Goal: Task Accomplishment & Management: Use online tool/utility

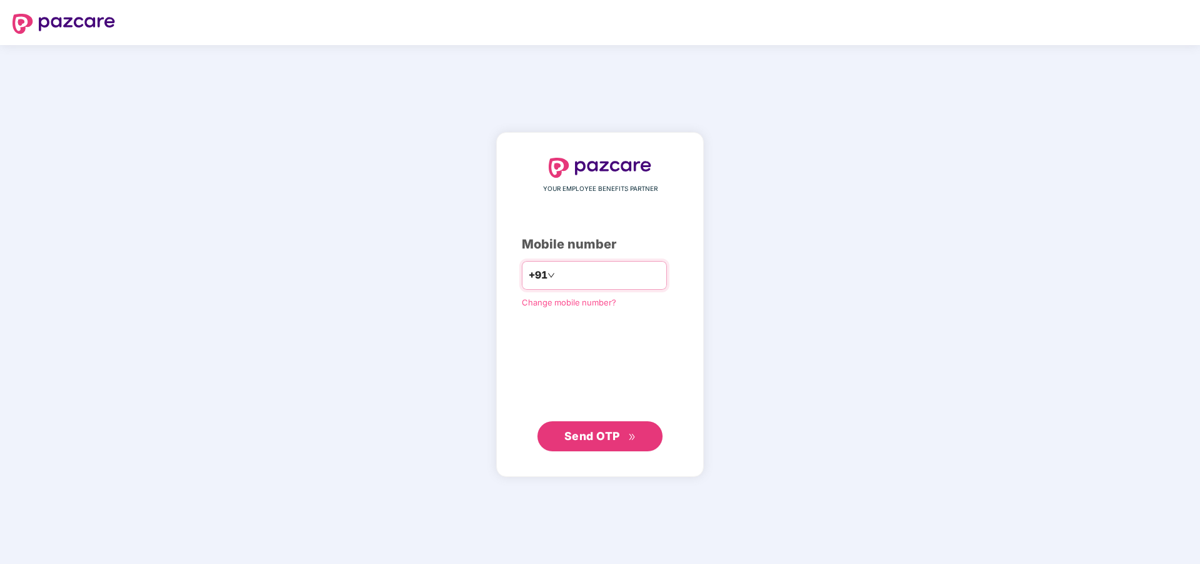
click at [558, 278] on input "number" at bounding box center [609, 275] width 103 height 20
type input "**********"
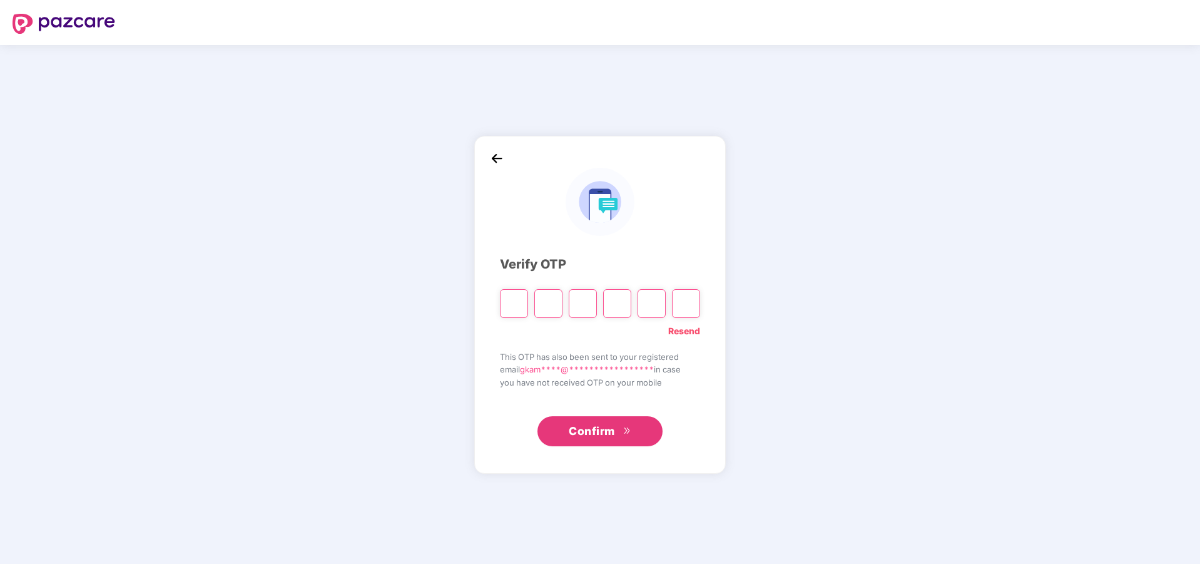
type input "*"
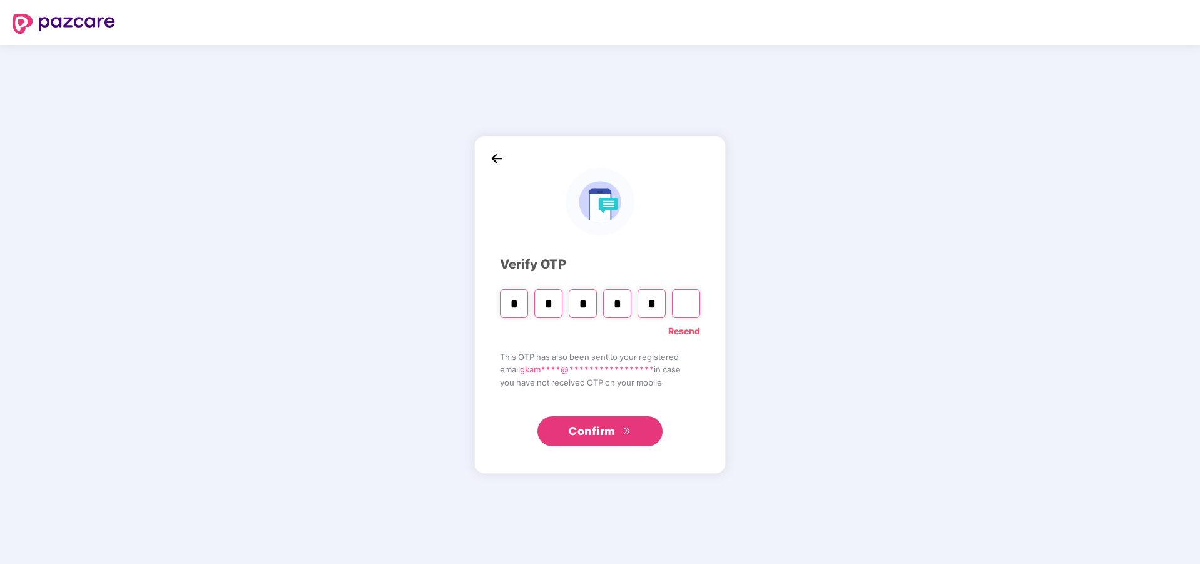
type input "*"
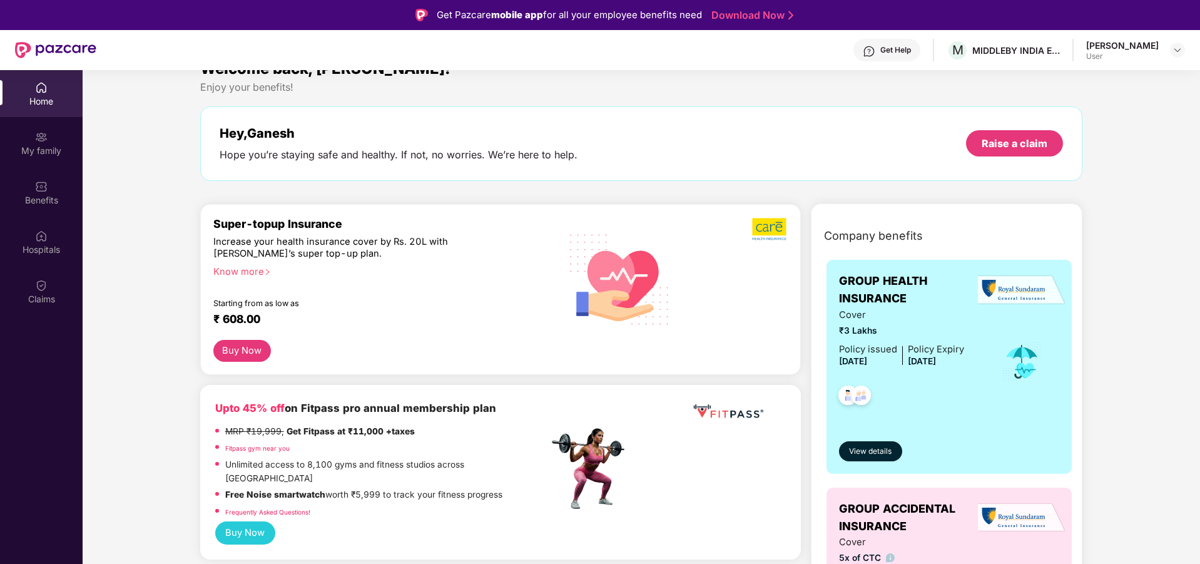
scroll to position [63, 0]
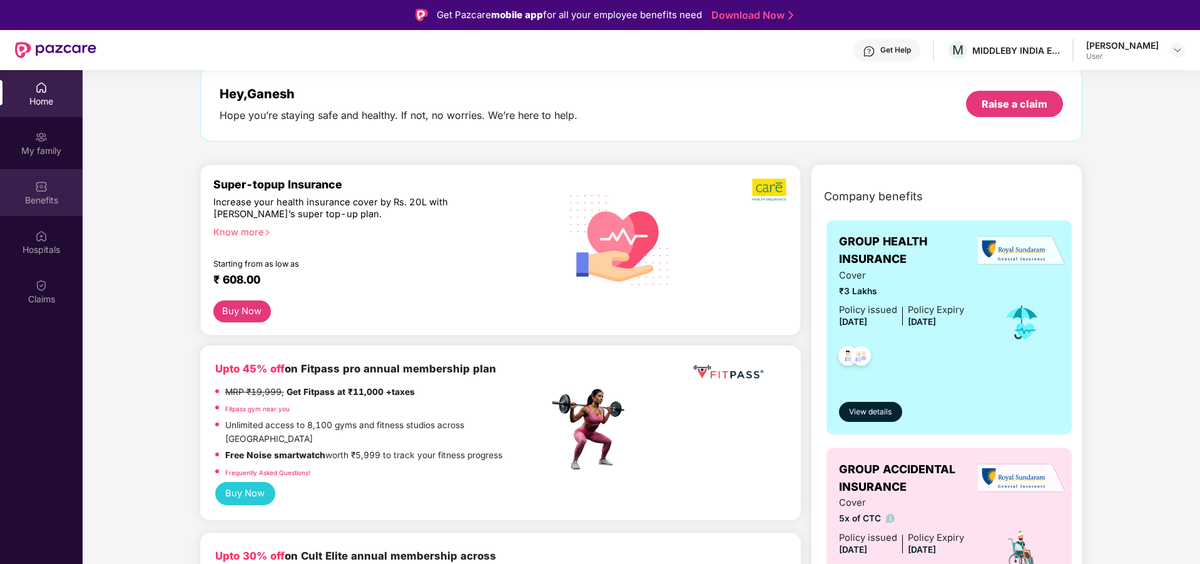
click at [44, 196] on div "Benefits" at bounding box center [41, 200] width 83 height 13
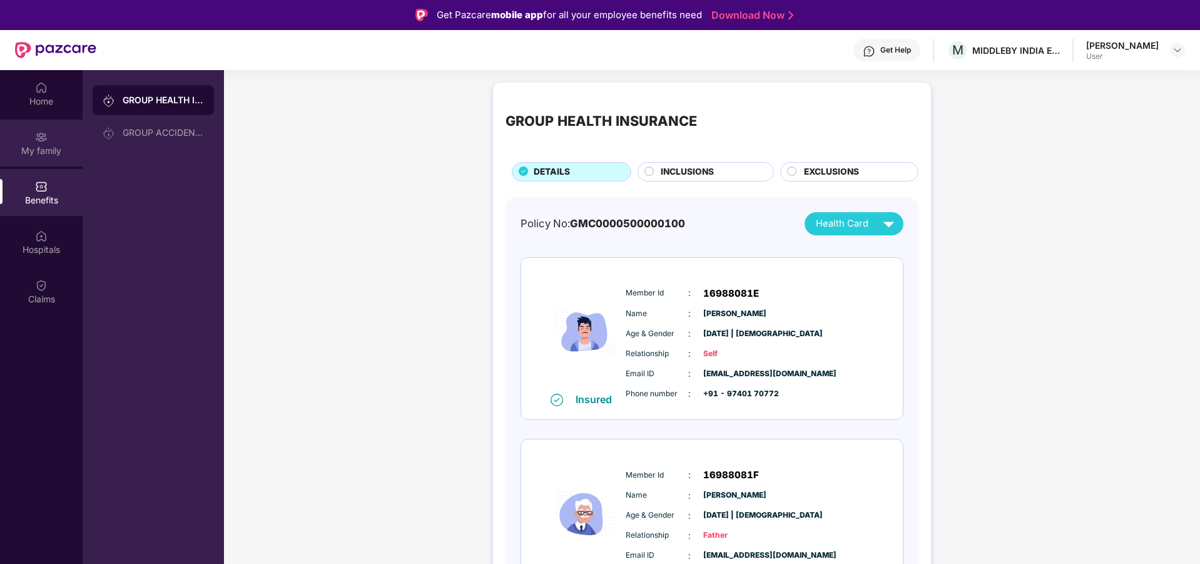
click at [48, 146] on div "My family" at bounding box center [41, 151] width 83 height 13
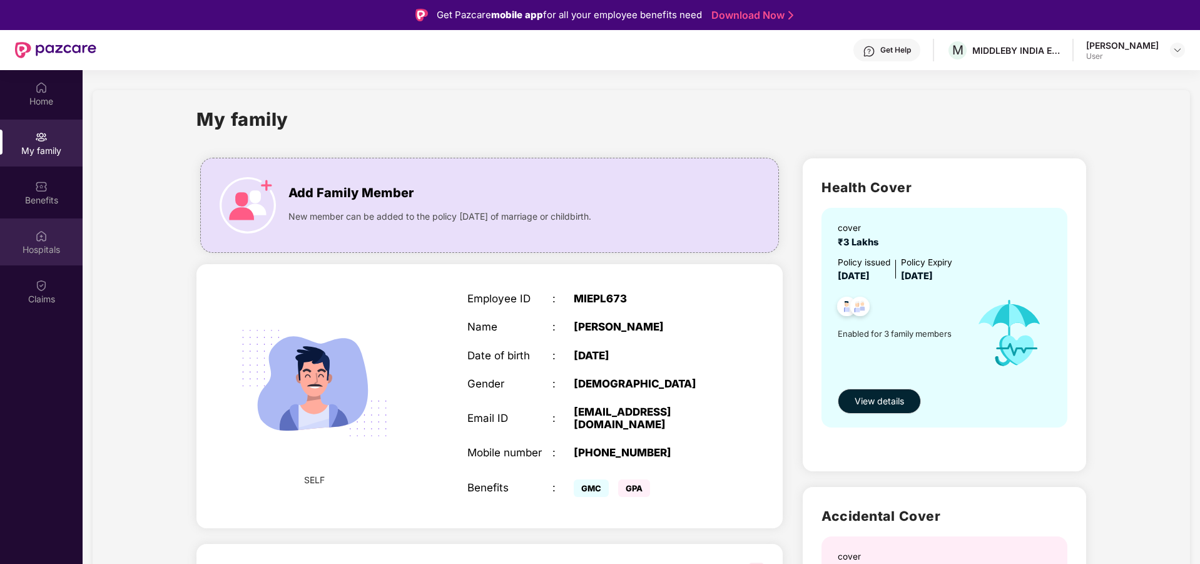
click at [47, 243] on div "Hospitals" at bounding box center [41, 249] width 83 height 13
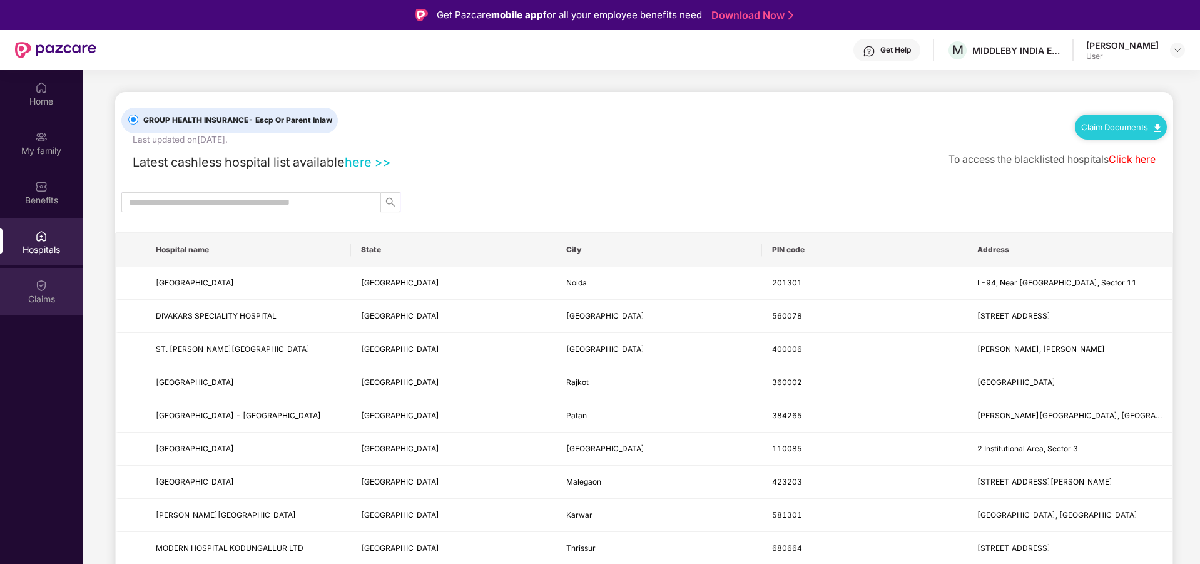
click at [43, 280] on img at bounding box center [41, 285] width 13 height 13
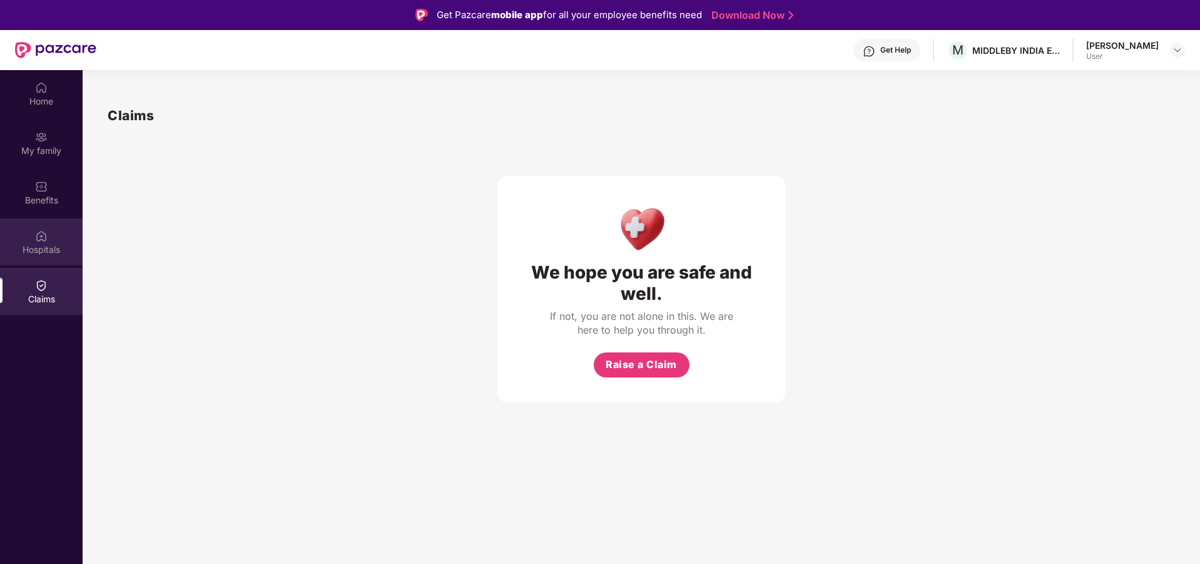
click at [42, 248] on div "Hospitals" at bounding box center [41, 249] width 83 height 13
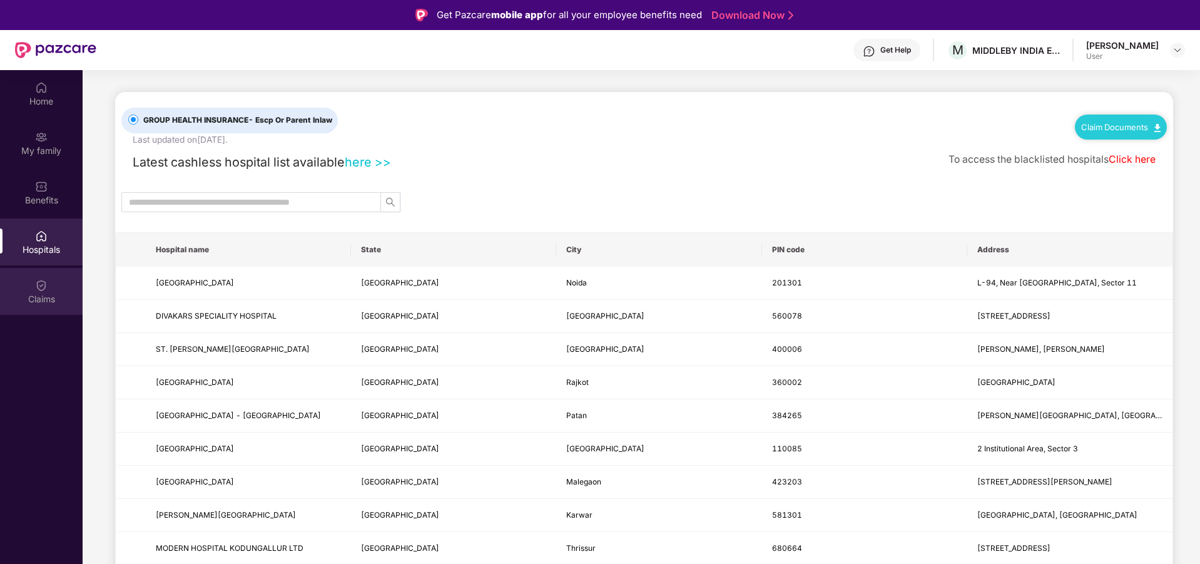
click at [41, 285] on img at bounding box center [41, 285] width 13 height 13
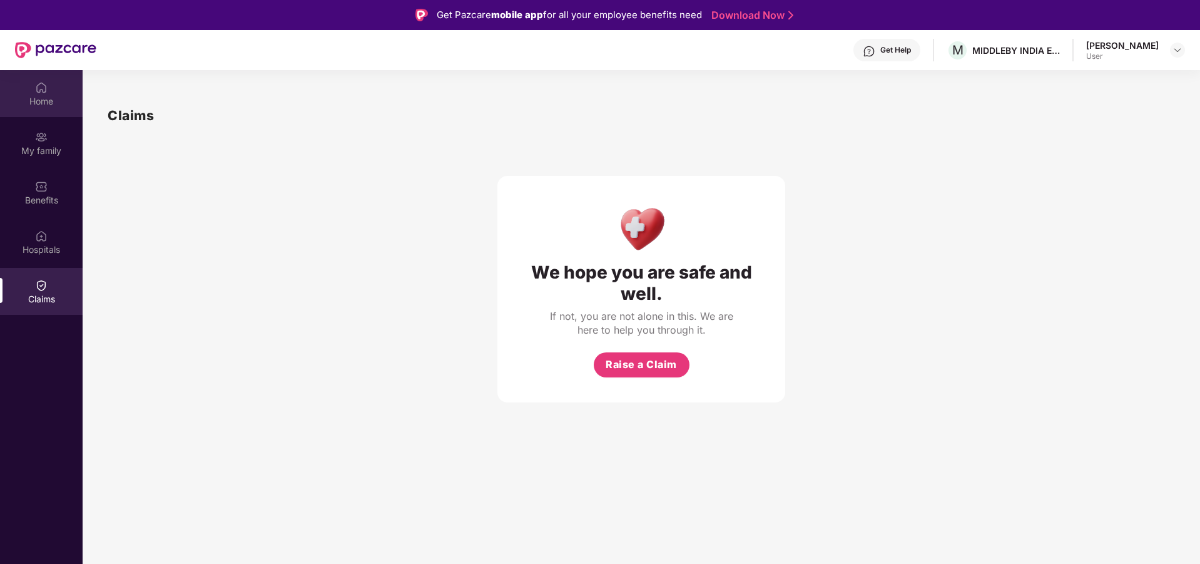
click at [58, 106] on div "Home" at bounding box center [41, 101] width 83 height 13
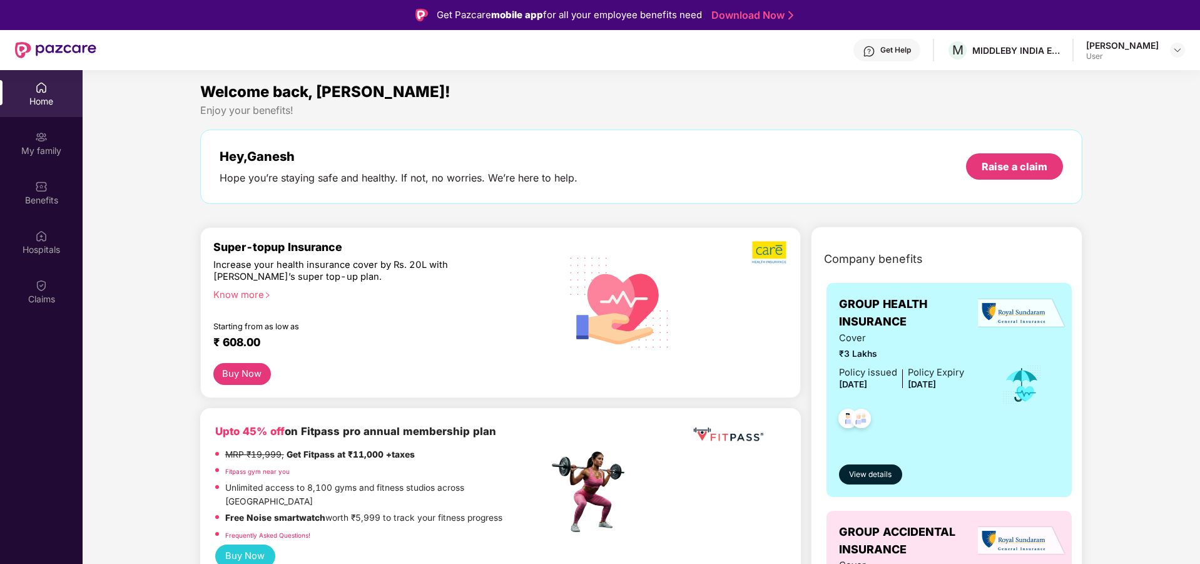
click at [267, 158] on div "Hey, [PERSON_NAME]" at bounding box center [399, 156] width 358 height 15
click at [1178, 46] on img at bounding box center [1178, 50] width 10 height 10
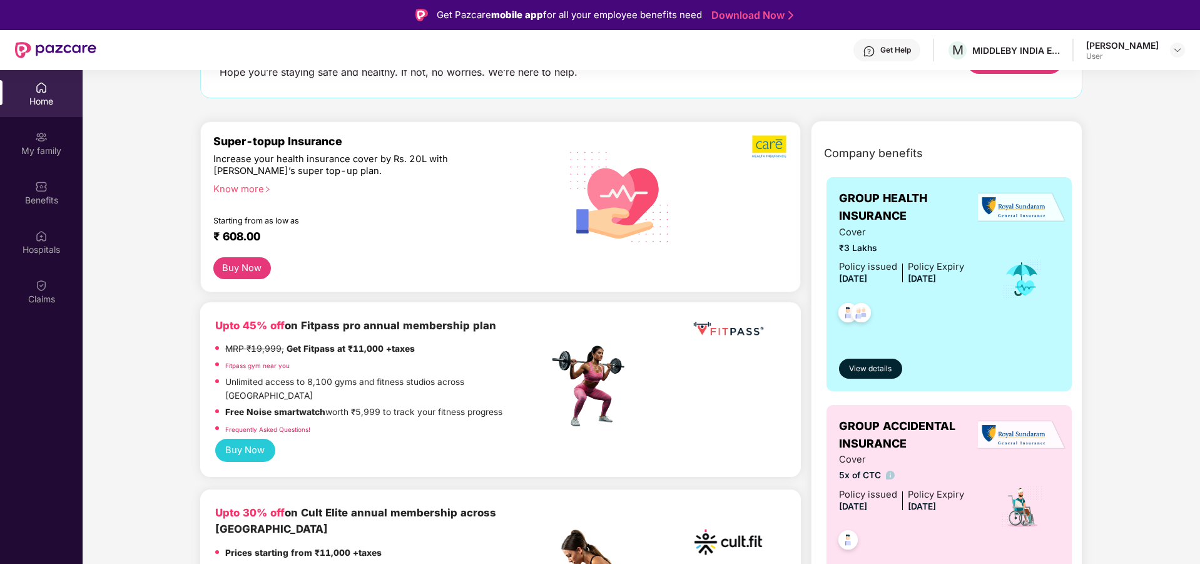
scroll to position [125, 0]
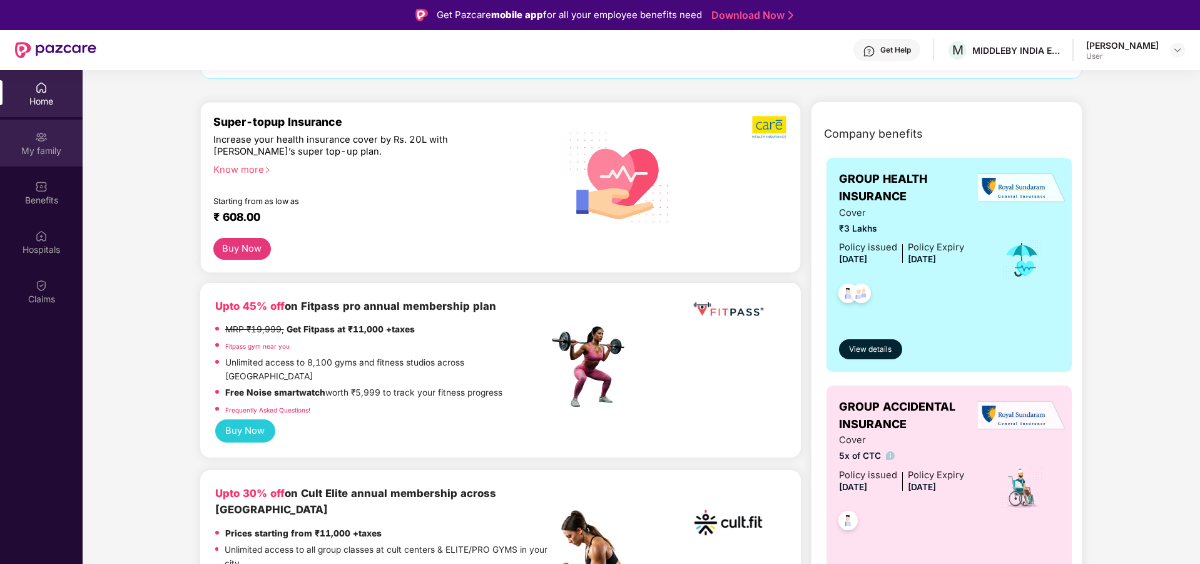
click at [43, 141] on img at bounding box center [41, 137] width 13 height 13
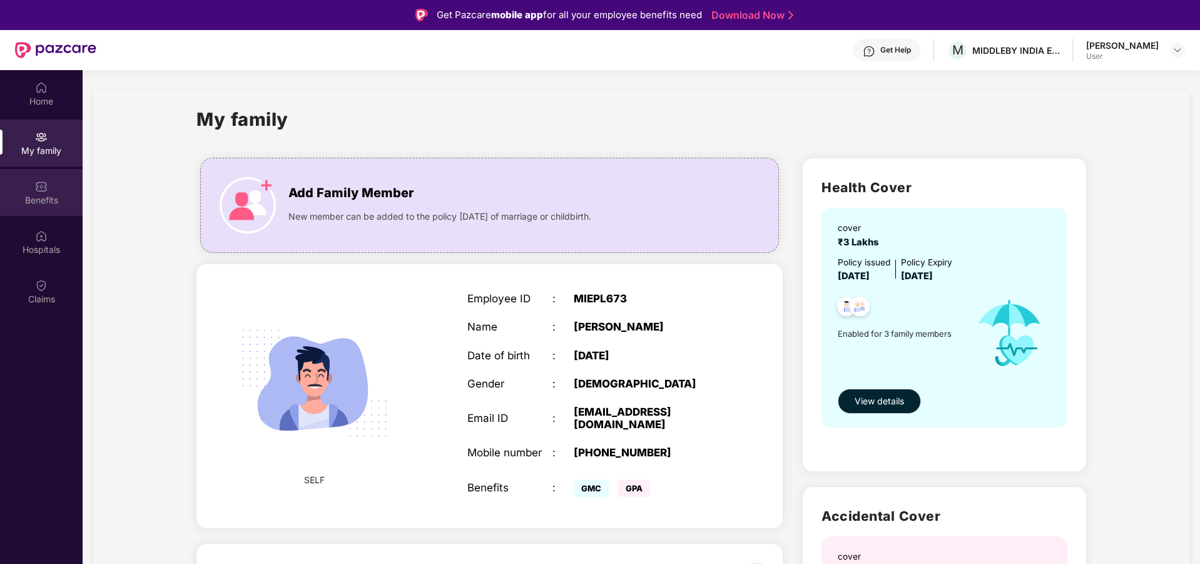
click at [48, 186] on div "Benefits" at bounding box center [41, 192] width 83 height 47
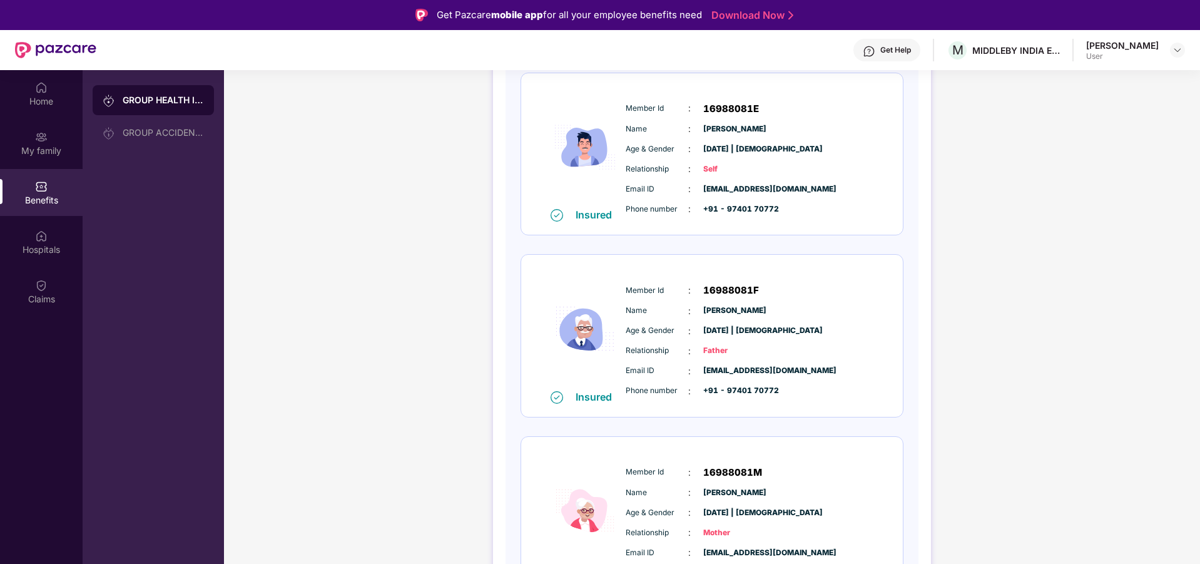
scroll to position [264, 0]
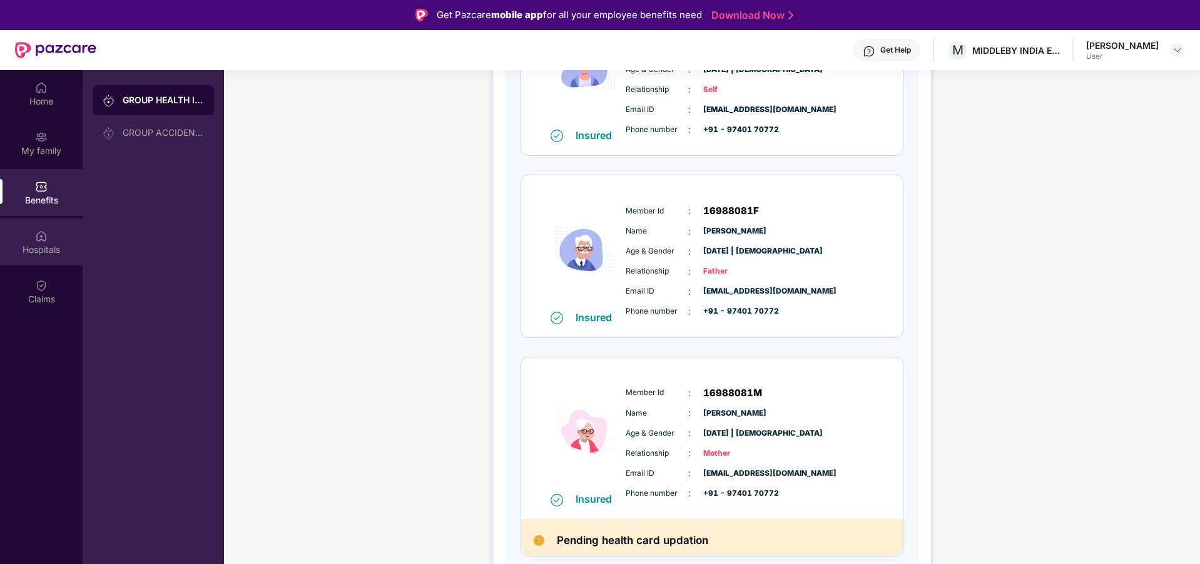
click at [56, 232] on div "Hospitals" at bounding box center [41, 241] width 83 height 47
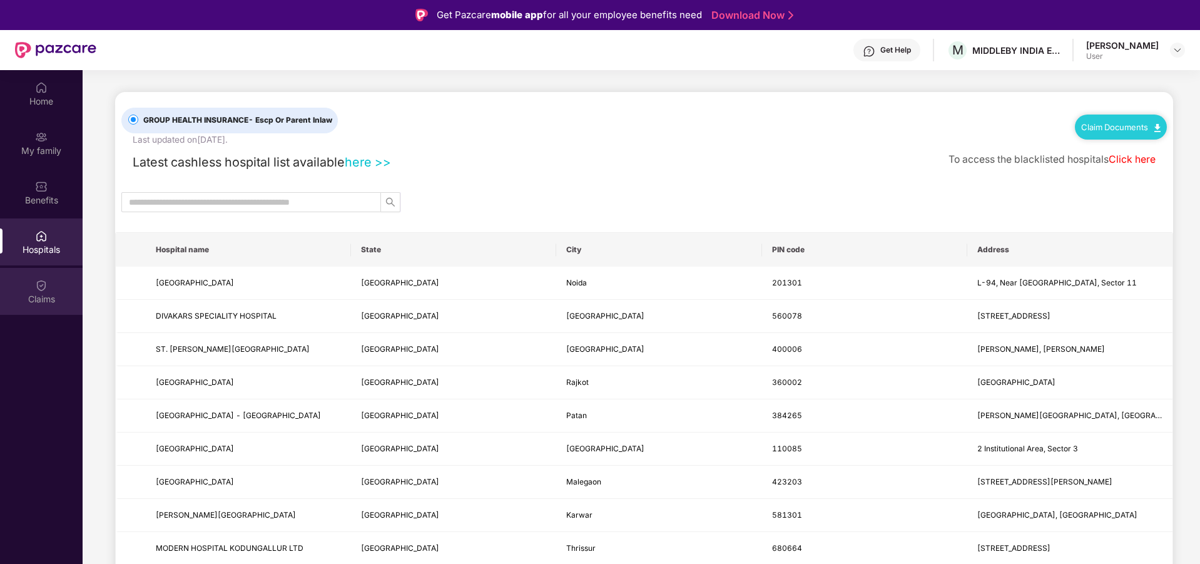
click at [56, 280] on div "Claims" at bounding box center [41, 291] width 83 height 47
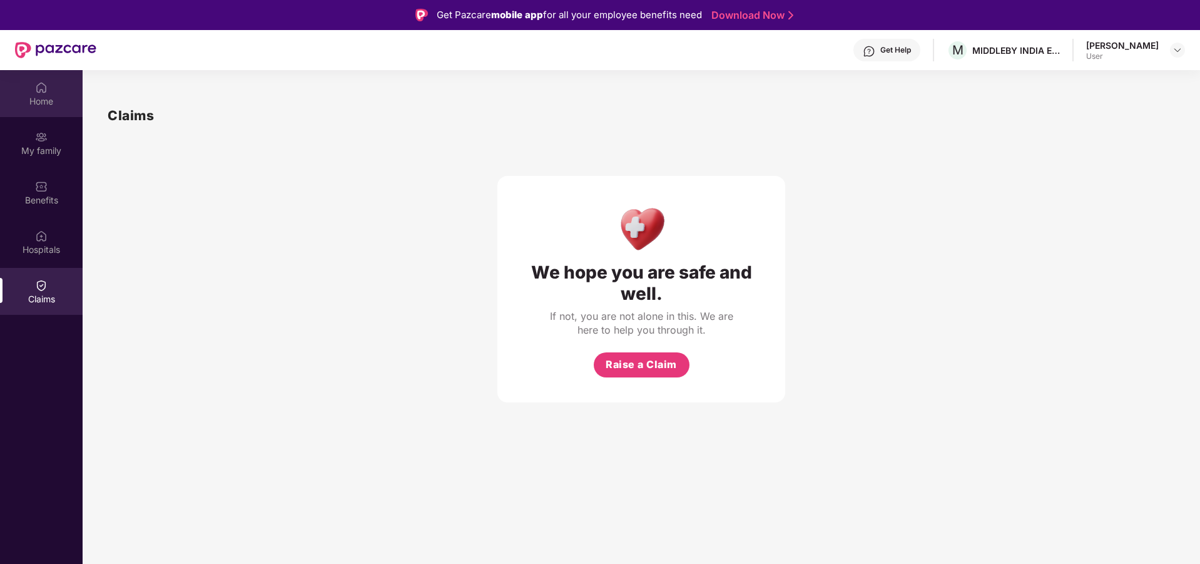
click at [25, 96] on div "Home" at bounding box center [41, 101] width 83 height 13
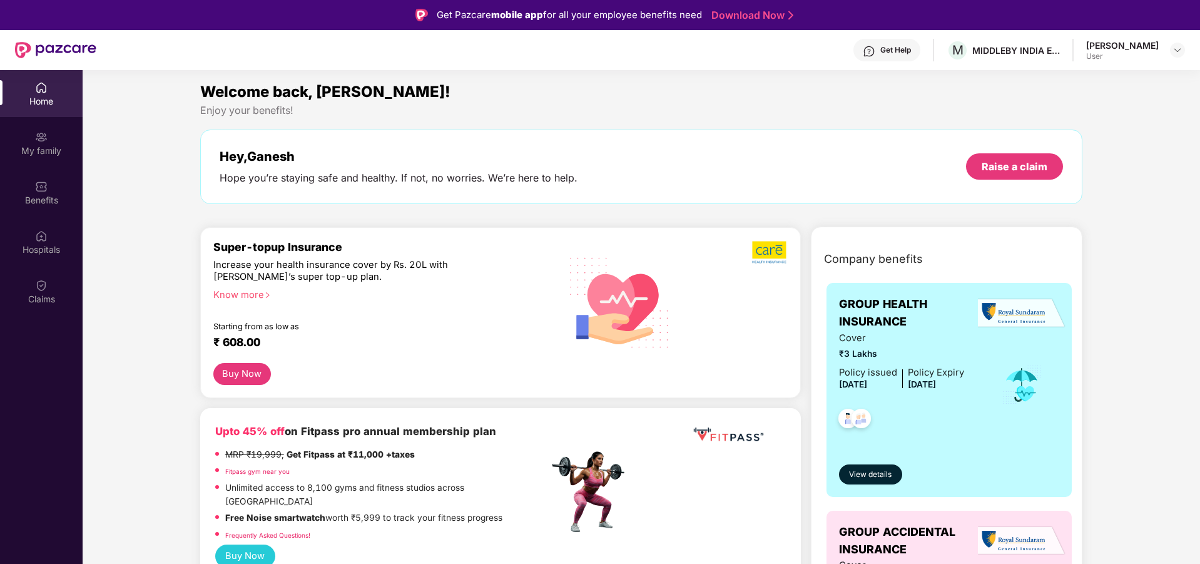
click at [642, 24] on div "Get Pazcare mobile app for all your employee benefits need Download Now" at bounding box center [600, 15] width 1200 height 30
click at [50, 138] on div "My family" at bounding box center [41, 143] width 83 height 47
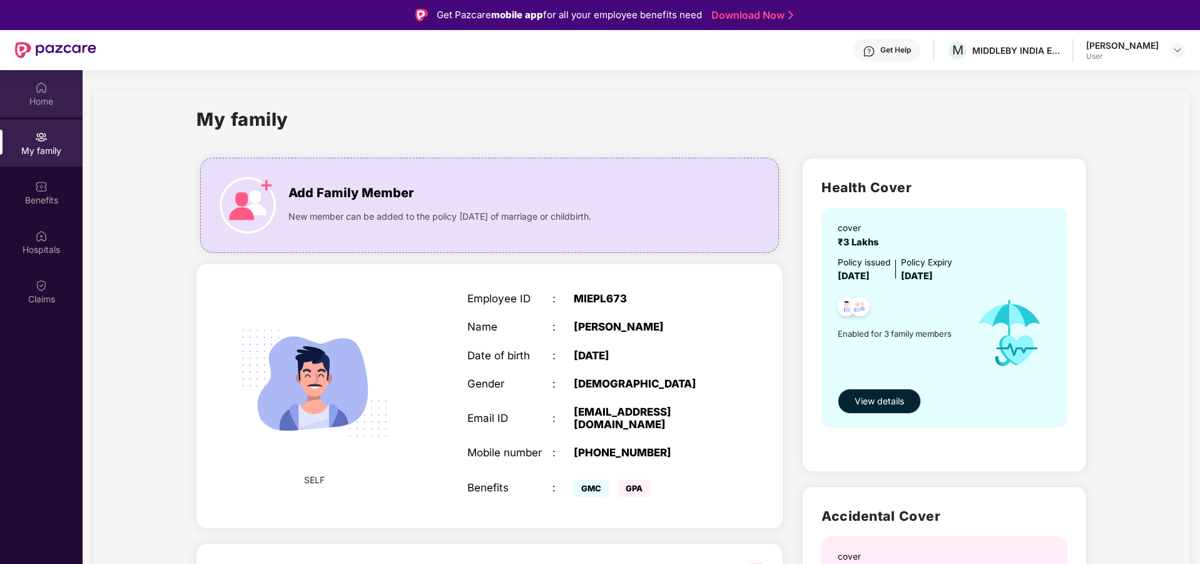
click at [38, 88] on img at bounding box center [41, 87] width 13 height 13
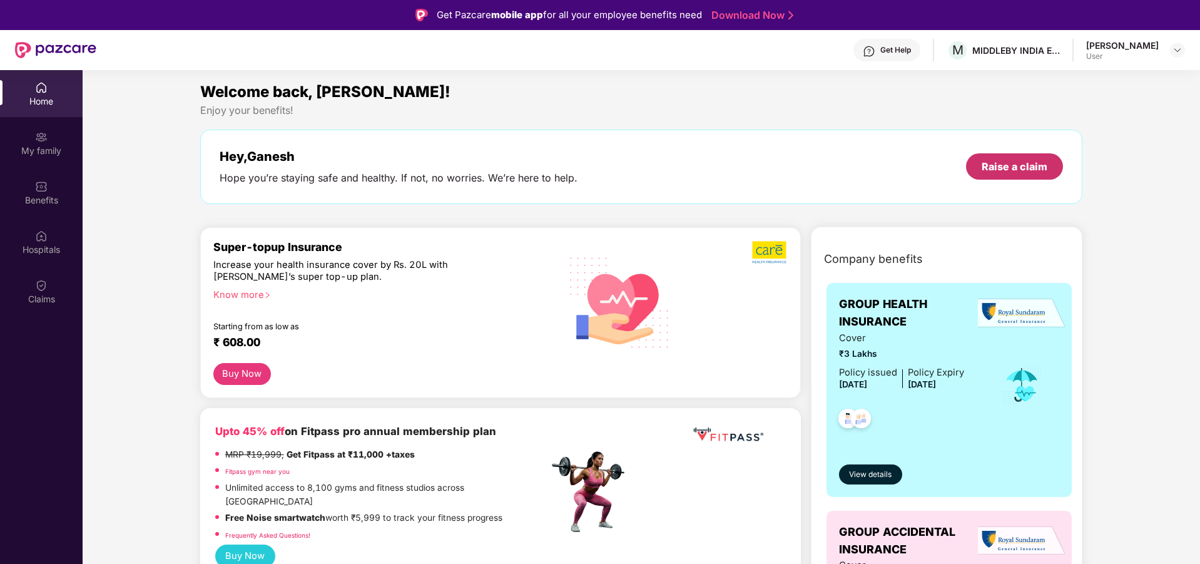
click at [1014, 172] on div "Raise a claim" at bounding box center [1015, 167] width 66 height 14
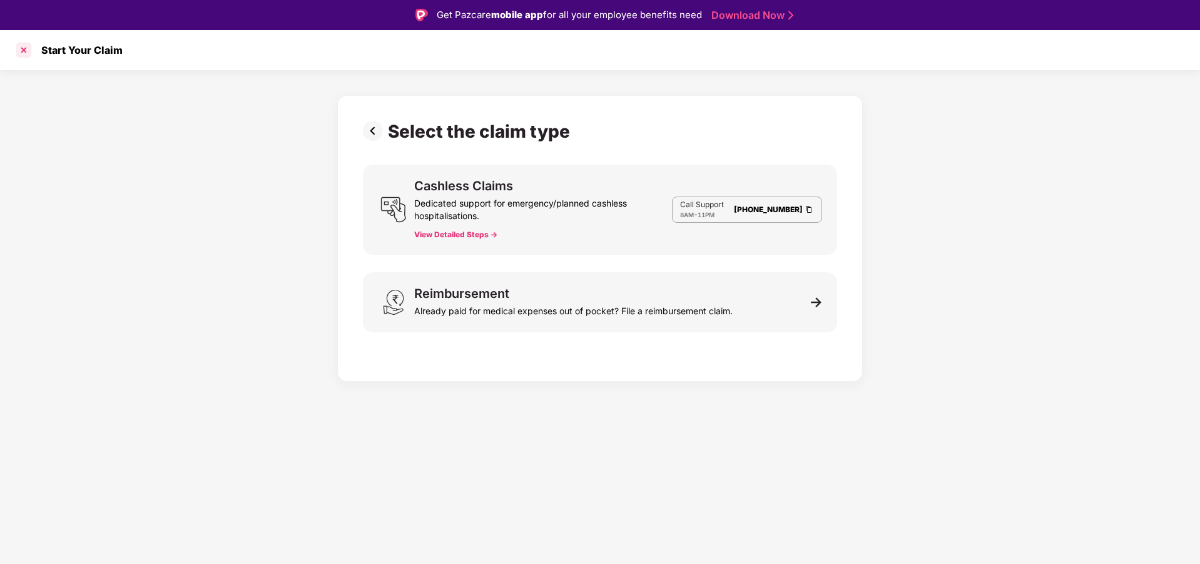
click at [24, 49] on div at bounding box center [24, 50] width 20 height 20
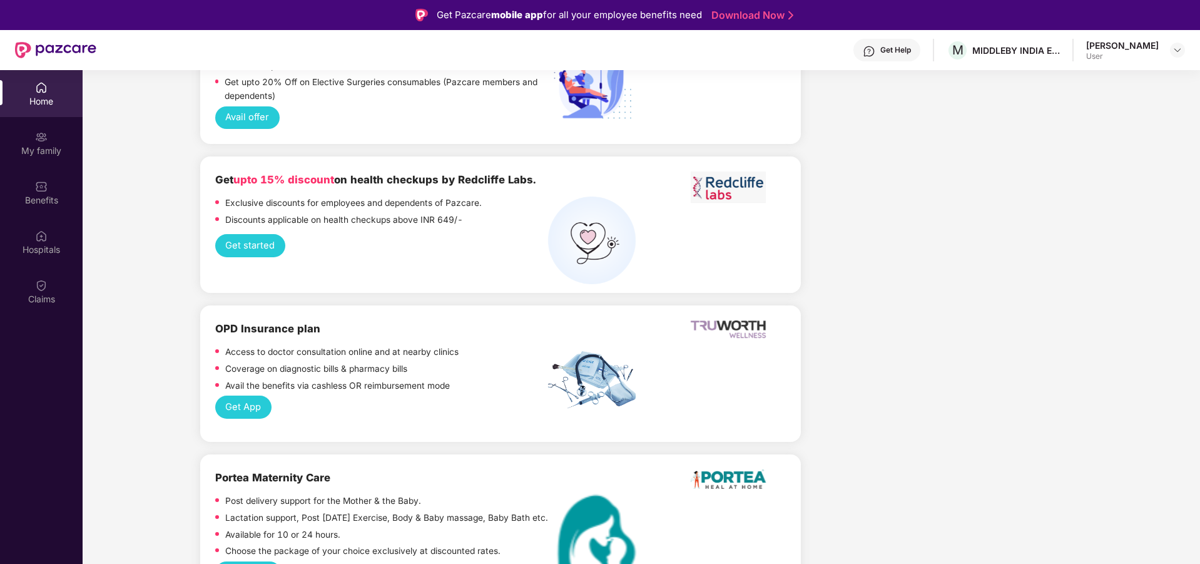
scroll to position [1314, 0]
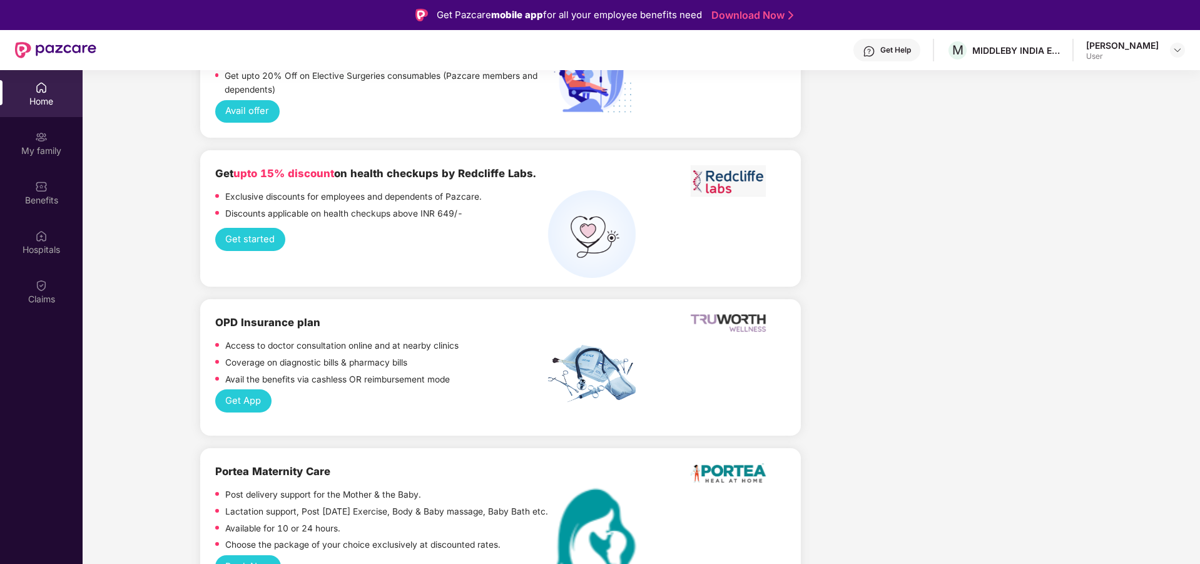
click at [257, 228] on button "Get started" at bounding box center [250, 239] width 70 height 23
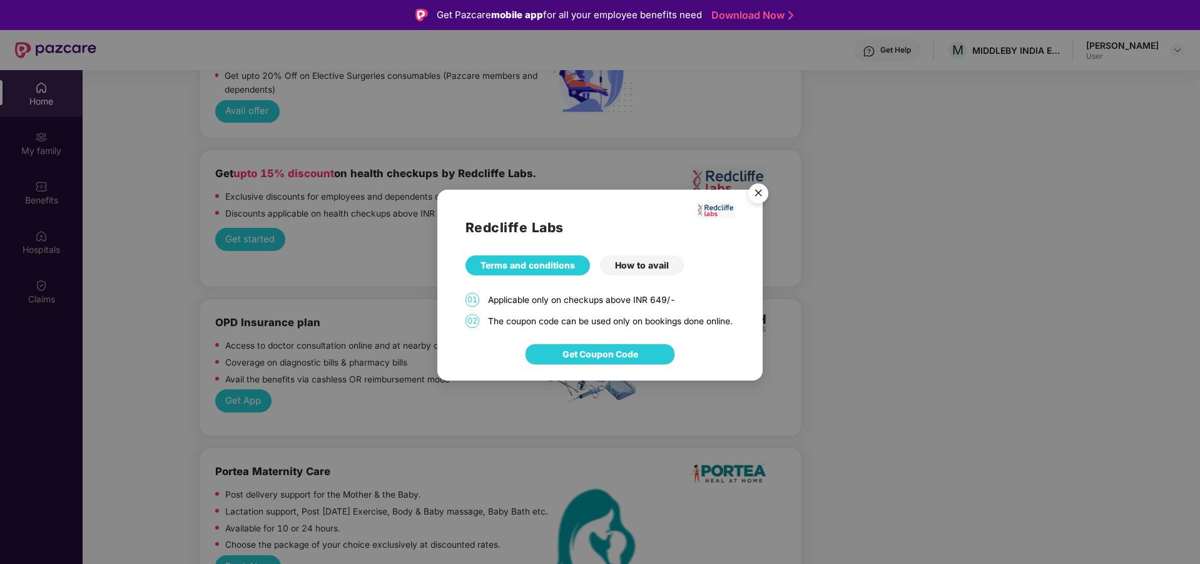
click at [754, 185] on img "Close" at bounding box center [758, 195] width 35 height 35
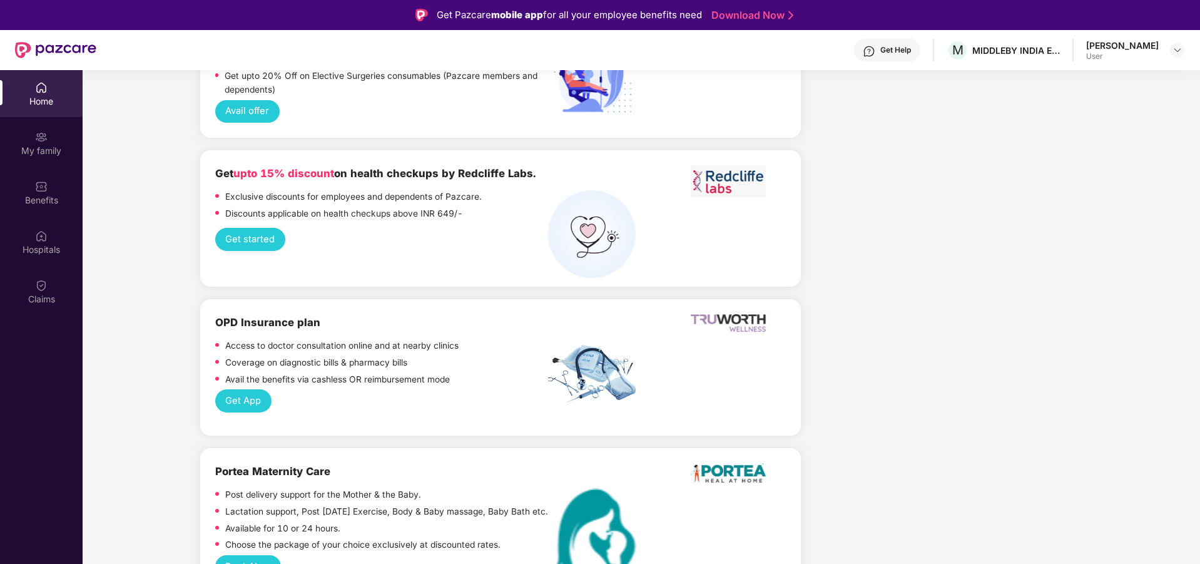
click at [336, 207] on p "Discounts applicable on health checkups above INR 649/-" at bounding box center [344, 214] width 238 height 14
click at [303, 167] on span "upto 15% discount" at bounding box center [283, 173] width 101 height 13
click at [272, 228] on button "Get started" at bounding box center [250, 239] width 70 height 23
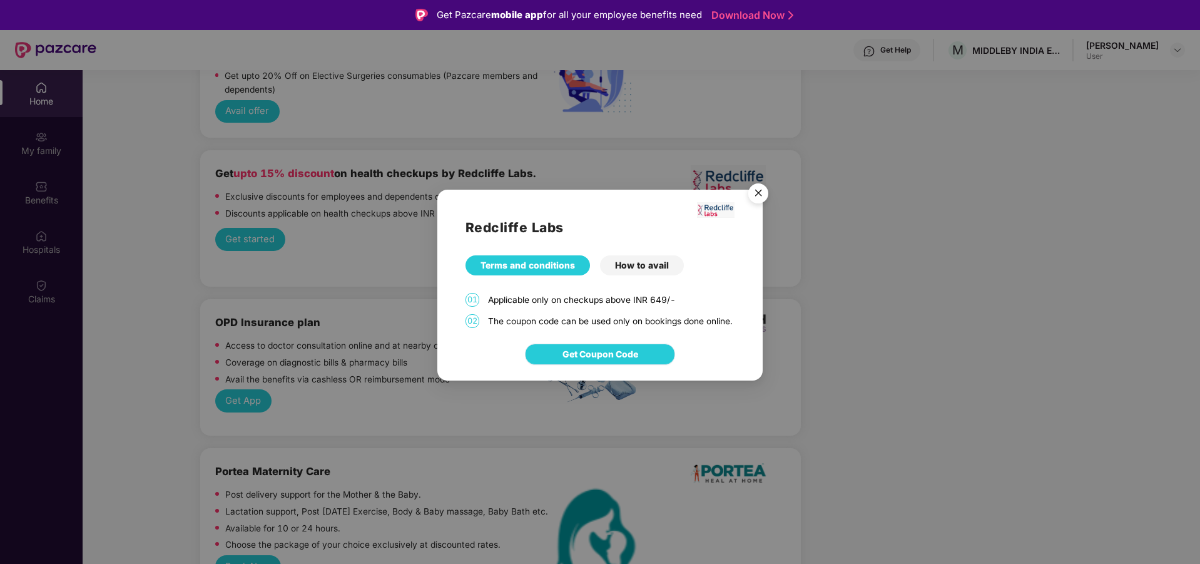
click at [603, 360] on span "Get Coupon Code" at bounding box center [601, 354] width 76 height 14
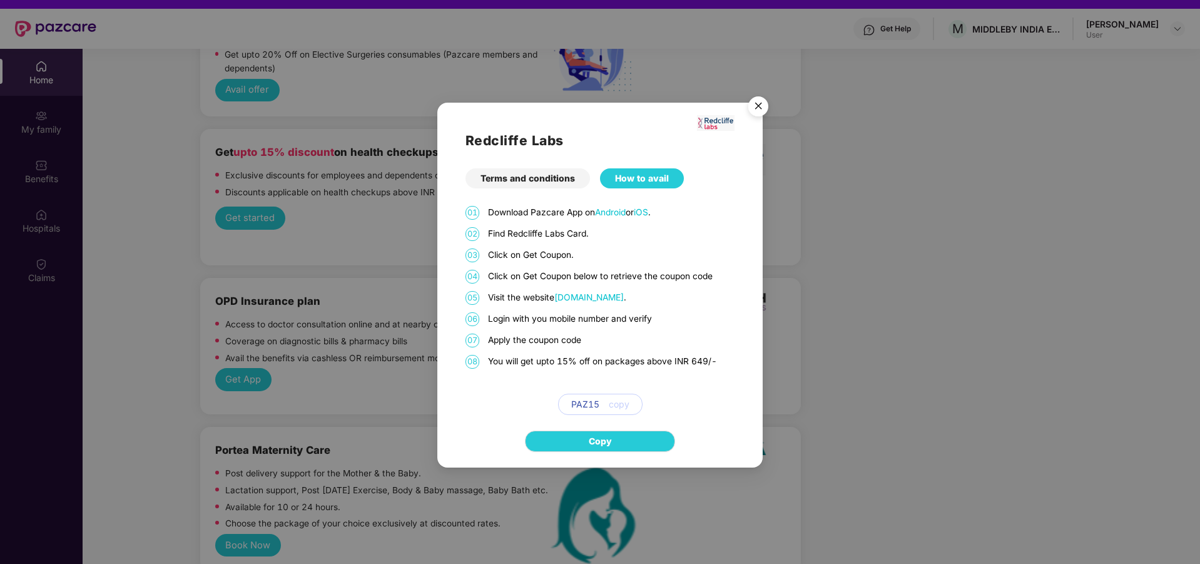
scroll to position [0, 0]
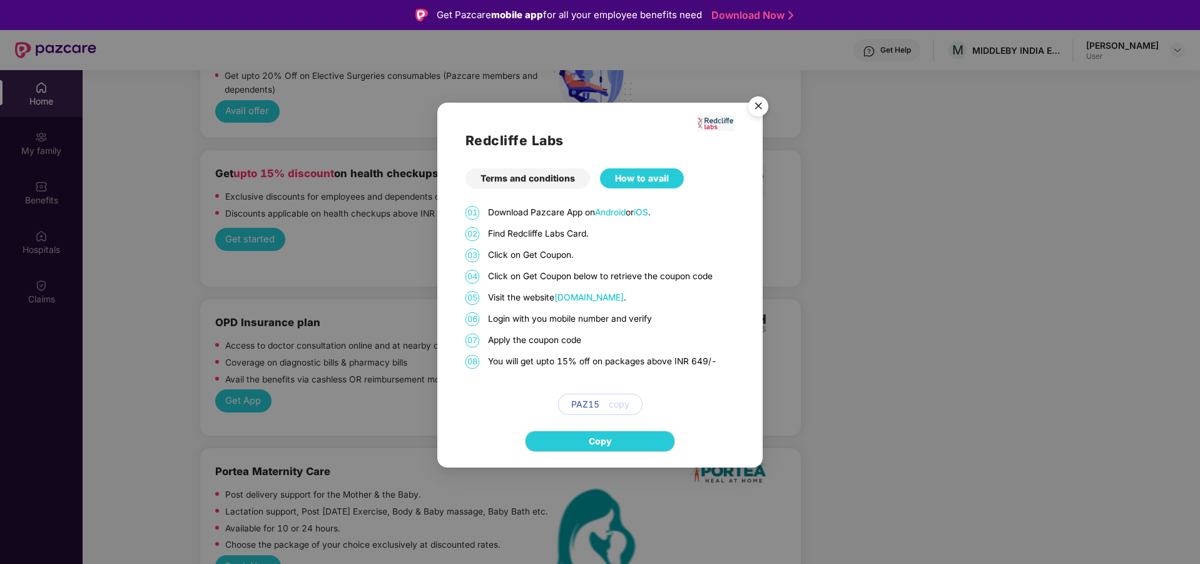
click at [764, 106] on img "Close" at bounding box center [758, 108] width 35 height 35
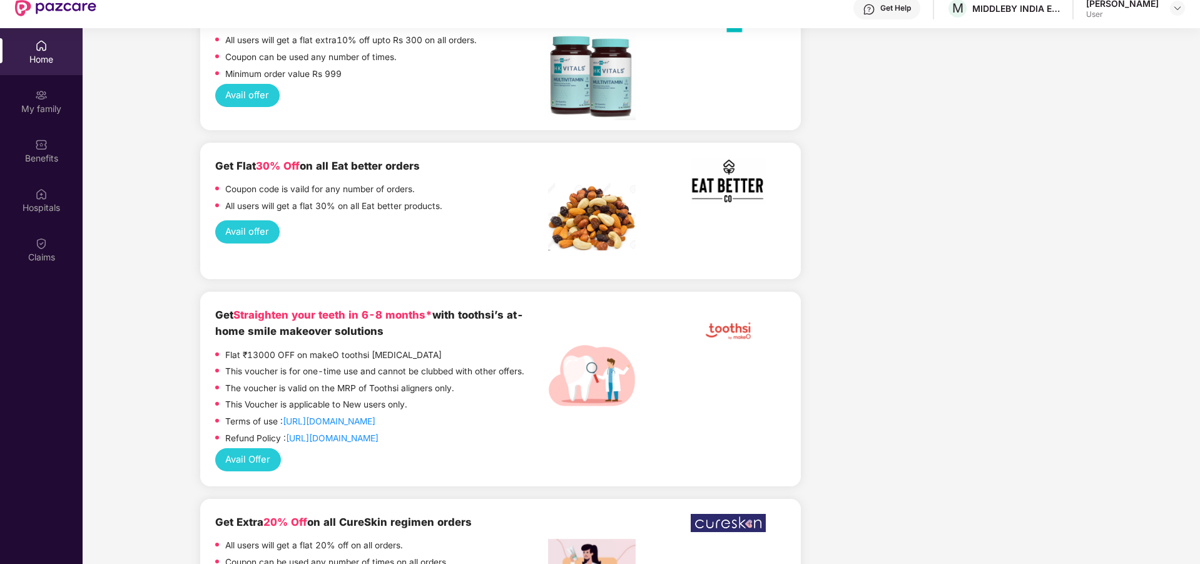
scroll to position [70, 0]
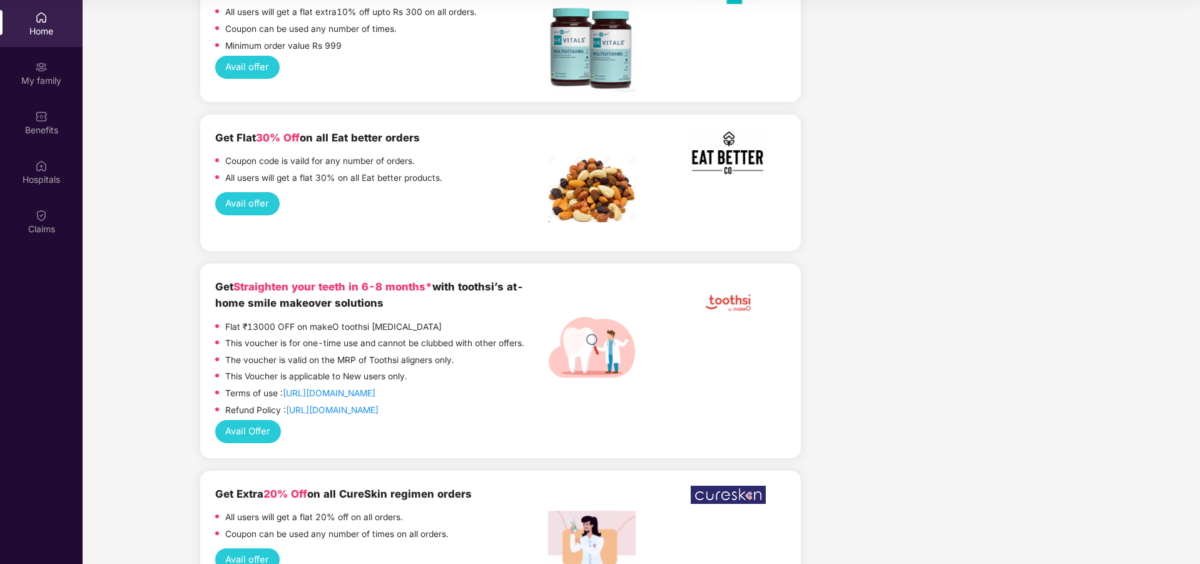
click at [237, 548] on button "Avail offer" at bounding box center [247, 559] width 64 height 23
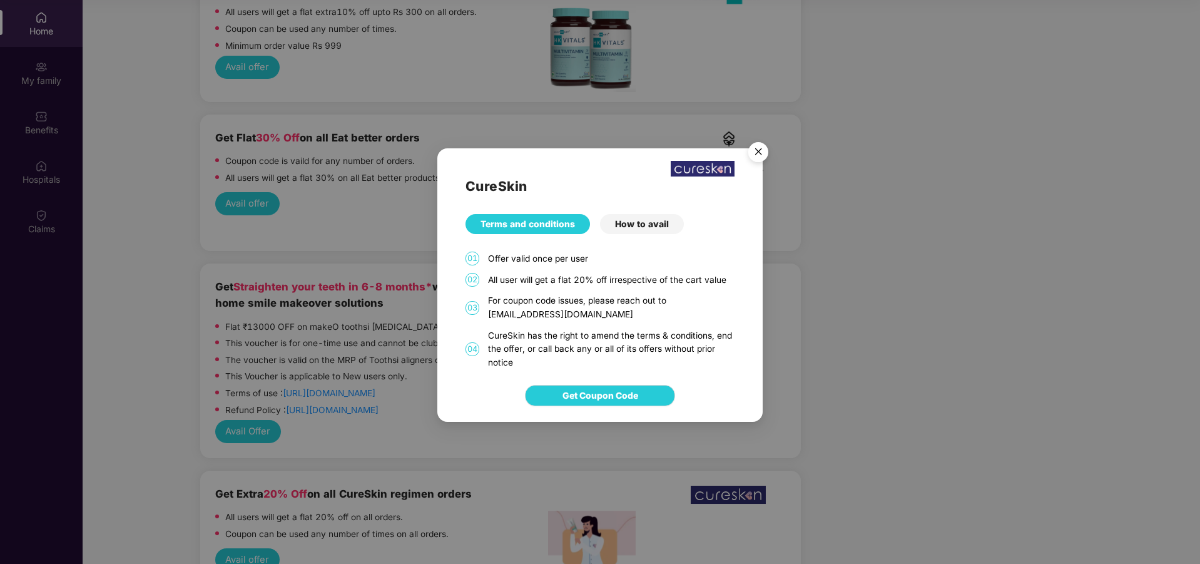
click at [761, 149] on img "Close" at bounding box center [758, 153] width 35 height 35
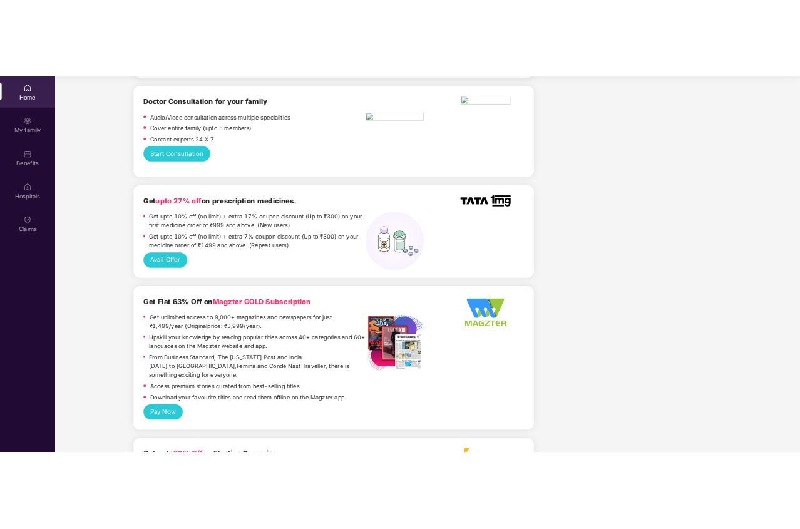
scroll to position [359, 0]
